Goal: Information Seeking & Learning: Find specific fact

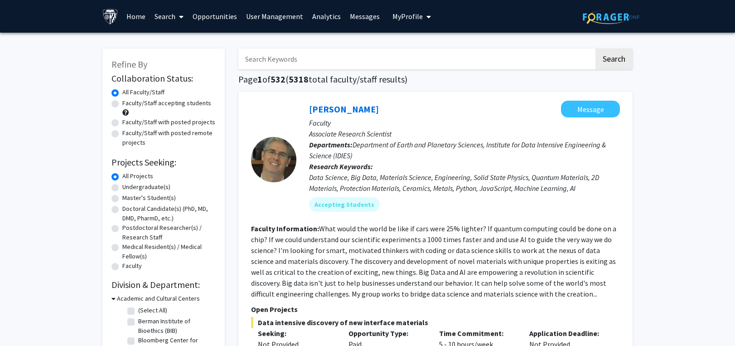
click at [286, 62] on input "Search Keywords" at bounding box center [416, 58] width 356 height 21
paste input "[MEDICAL_DATA]"
type input "[MEDICAL_DATA]"
click at [631, 57] on button "Search" at bounding box center [613, 58] width 37 height 21
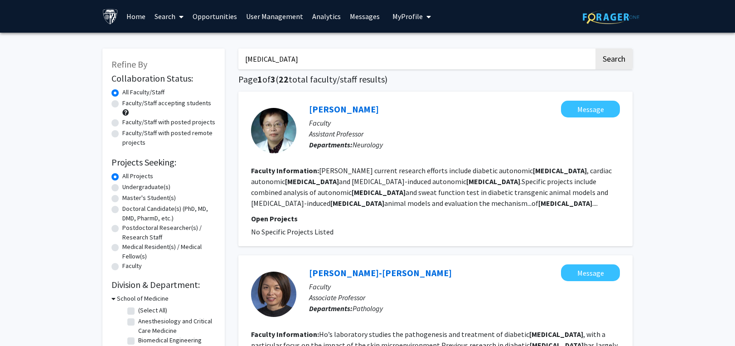
scroll to position [45, 0]
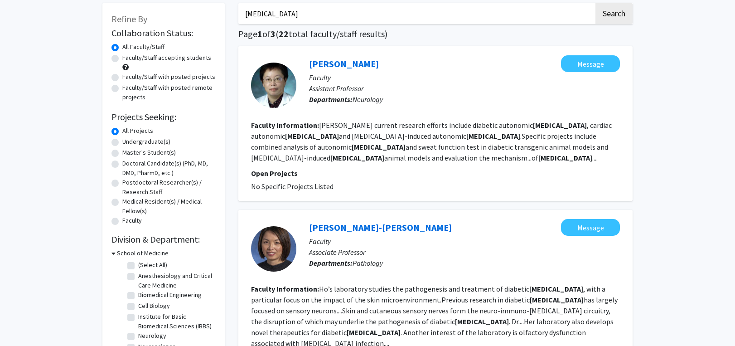
click at [335, 67] on link "[PERSON_NAME]" at bounding box center [344, 63] width 70 height 11
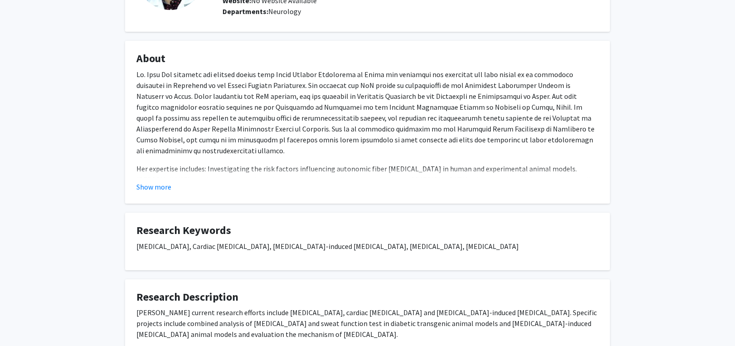
scroll to position [136, 0]
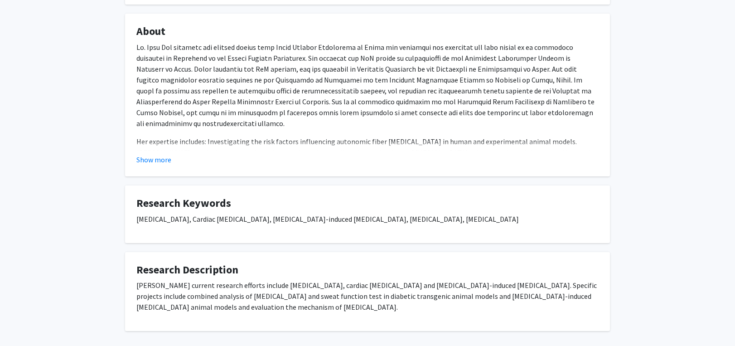
drag, startPoint x: 136, startPoint y: 218, endPoint x: 560, endPoint y: 222, distance: 423.7
click at [560, 222] on fg-card "Research Keywords [MEDICAL_DATA], Cardiac [MEDICAL_DATA], [MEDICAL_DATA]-induce…" at bounding box center [367, 214] width 485 height 58
copy p "[MEDICAL_DATA], Cardiac [MEDICAL_DATA], [MEDICAL_DATA]-induced [MEDICAL_DATA], …"
click at [622, 139] on div "[PERSON_NAME] Message Titles: Assistant Professor Degrees: [GEOGRAPHIC_DATA], […" at bounding box center [367, 129] width 735 height 464
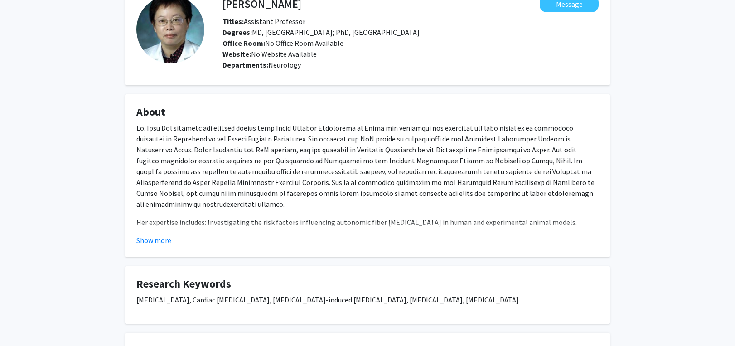
scroll to position [0, 0]
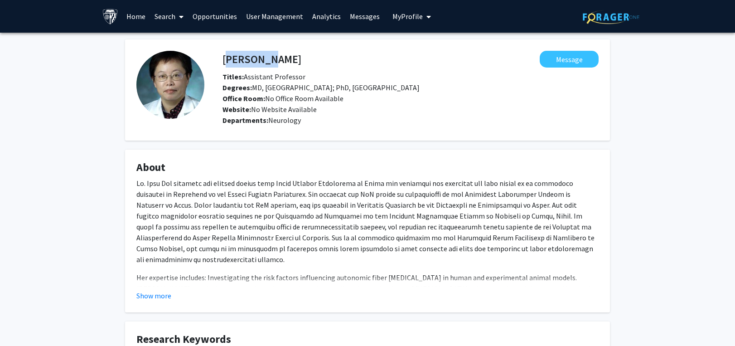
drag, startPoint x: 223, startPoint y: 58, endPoint x: 258, endPoint y: 57, distance: 35.8
click at [258, 57] on h4 "[PERSON_NAME]" at bounding box center [262, 59] width 79 height 17
copy h4 "[PERSON_NAME]"
